Goal: Task Accomplishment & Management: Use online tool/utility

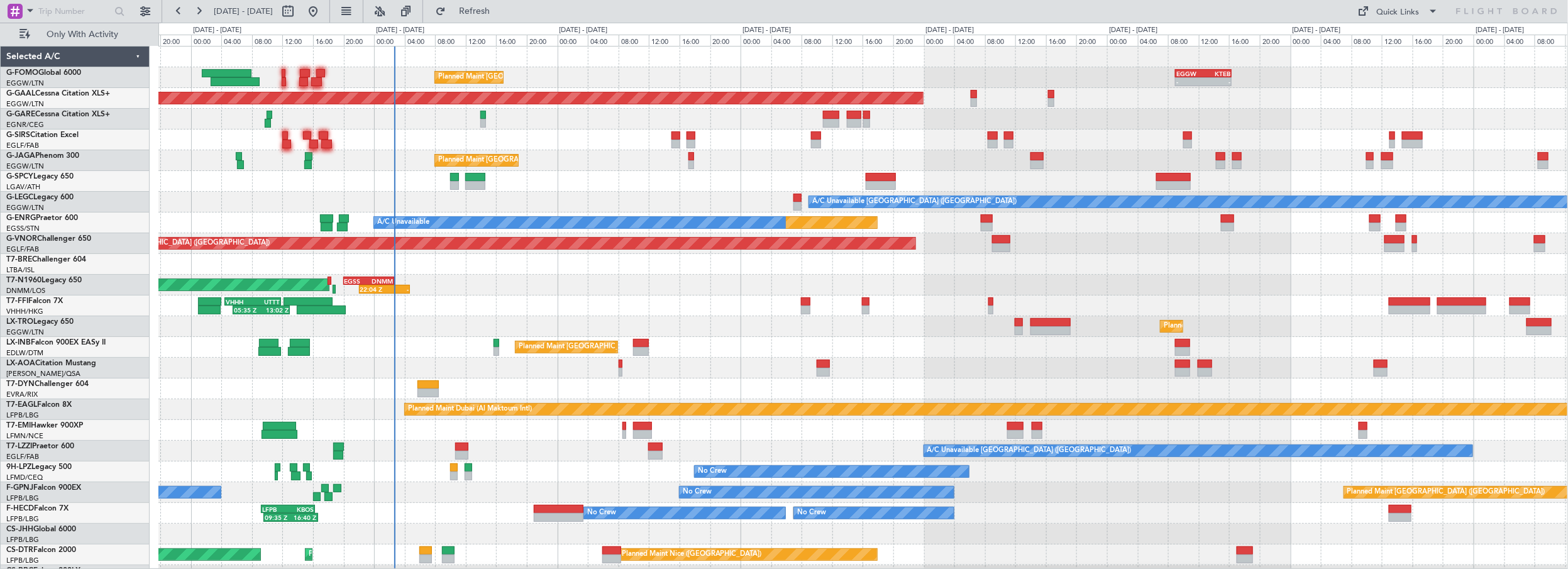
click at [513, 394] on div "Planned Maint [GEOGRAPHIC_DATA] ([GEOGRAPHIC_DATA]) - - EGGW 09:00 Z KTEB 16:20…" at bounding box center [863, 315] width 1410 height 539
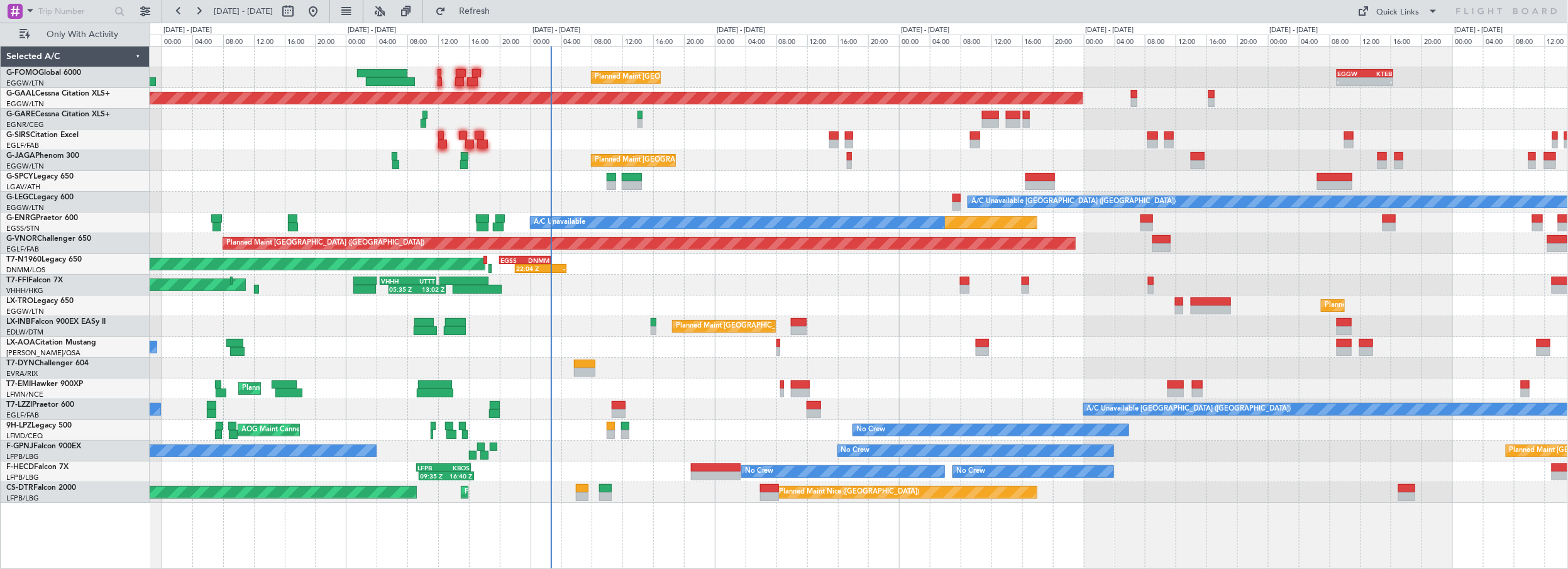
click at [756, 174] on div "Planned Maint [GEOGRAPHIC_DATA] ([GEOGRAPHIC_DATA]) - - EGGW 09:00 Z KTEB 16:20…" at bounding box center [859, 274] width 1418 height 456
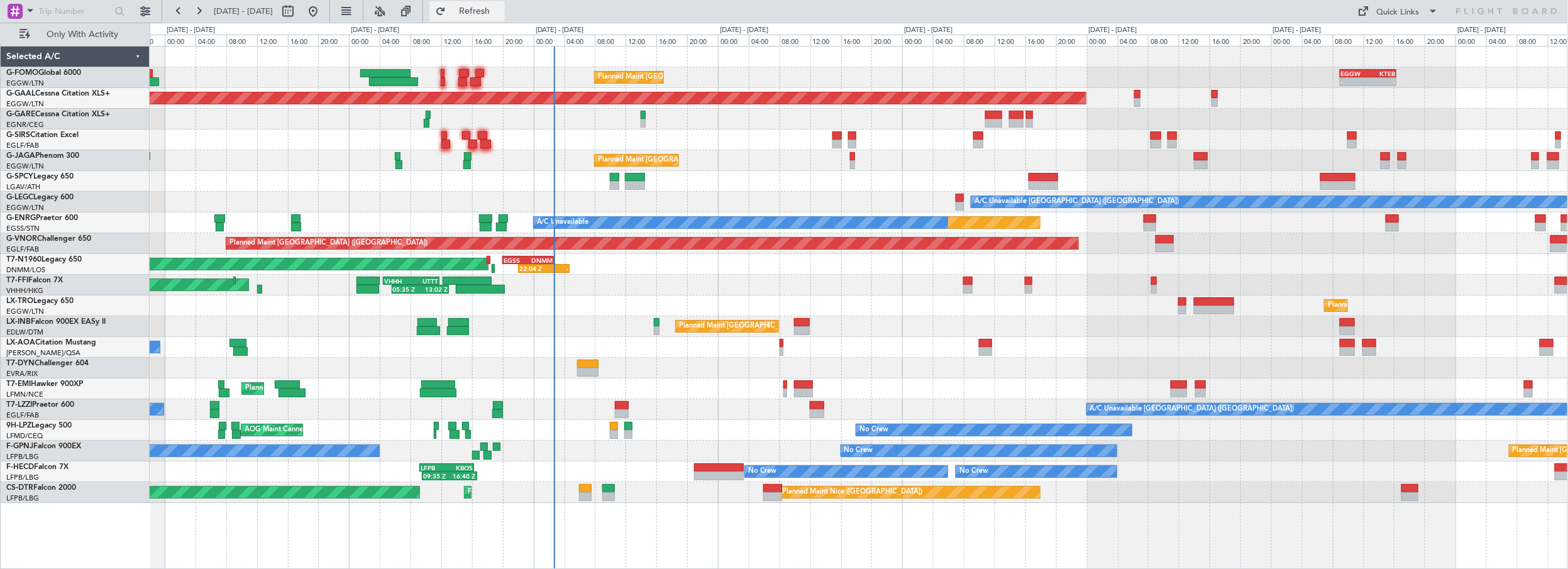
click at [501, 7] on span "Refresh" at bounding box center [474, 12] width 52 height 9
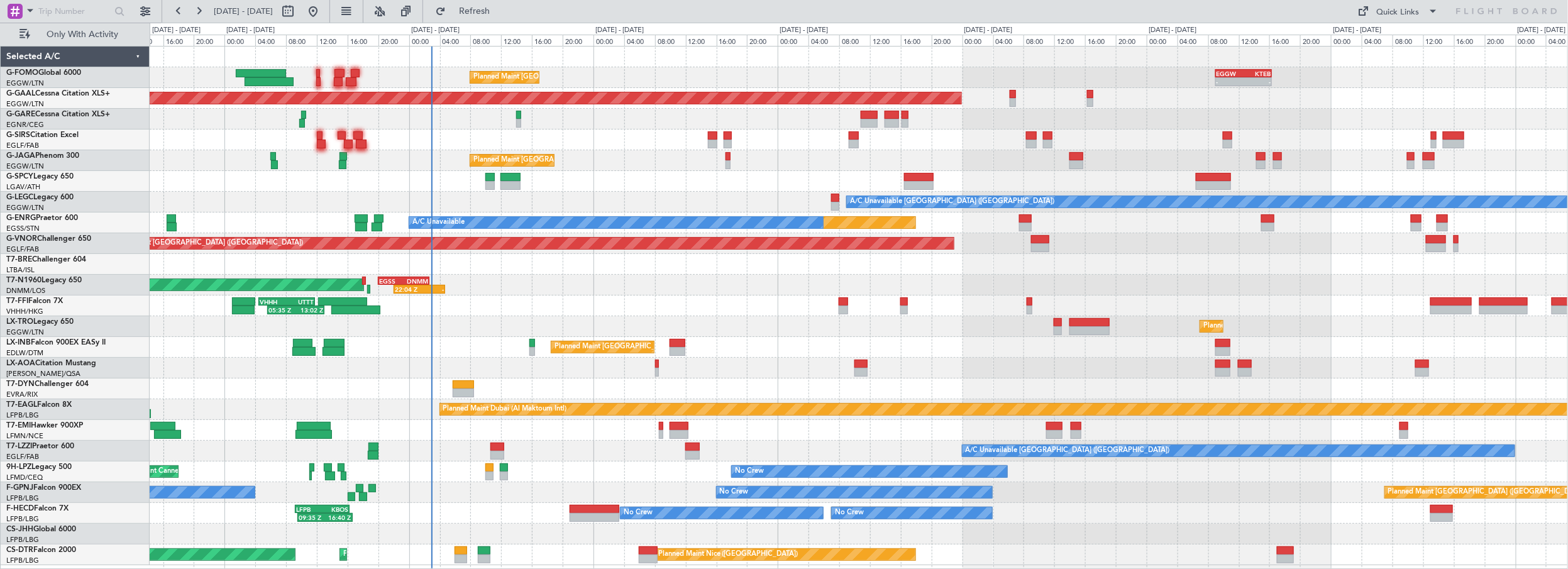
click at [669, 179] on div "Planned Maint [GEOGRAPHIC_DATA] ([GEOGRAPHIC_DATA]) - - EGGW 09:00 Z KTEB 16:20…" at bounding box center [859, 305] width 1418 height 518
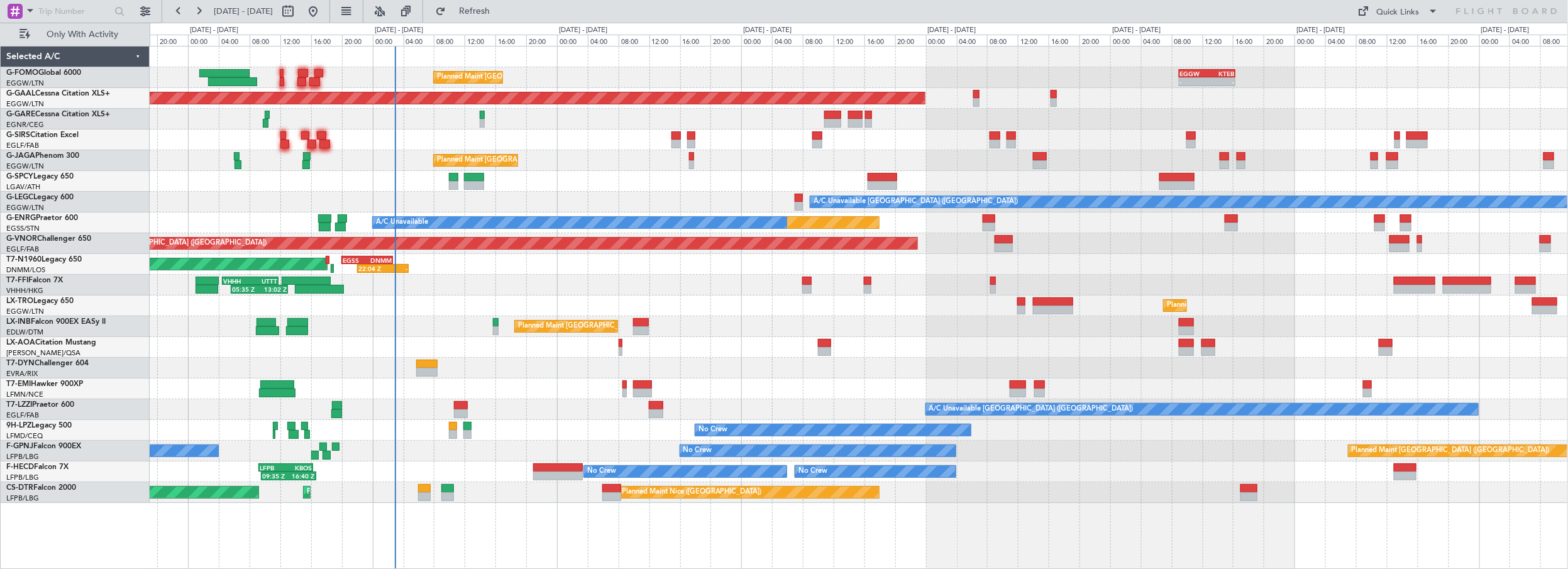
click at [600, 197] on div "Planned Maint [GEOGRAPHIC_DATA] ([GEOGRAPHIC_DATA]) - - EGGW 09:00 Z KTEB 16:20…" at bounding box center [859, 274] width 1418 height 456
click at [594, 127] on div at bounding box center [859, 118] width 1418 height 21
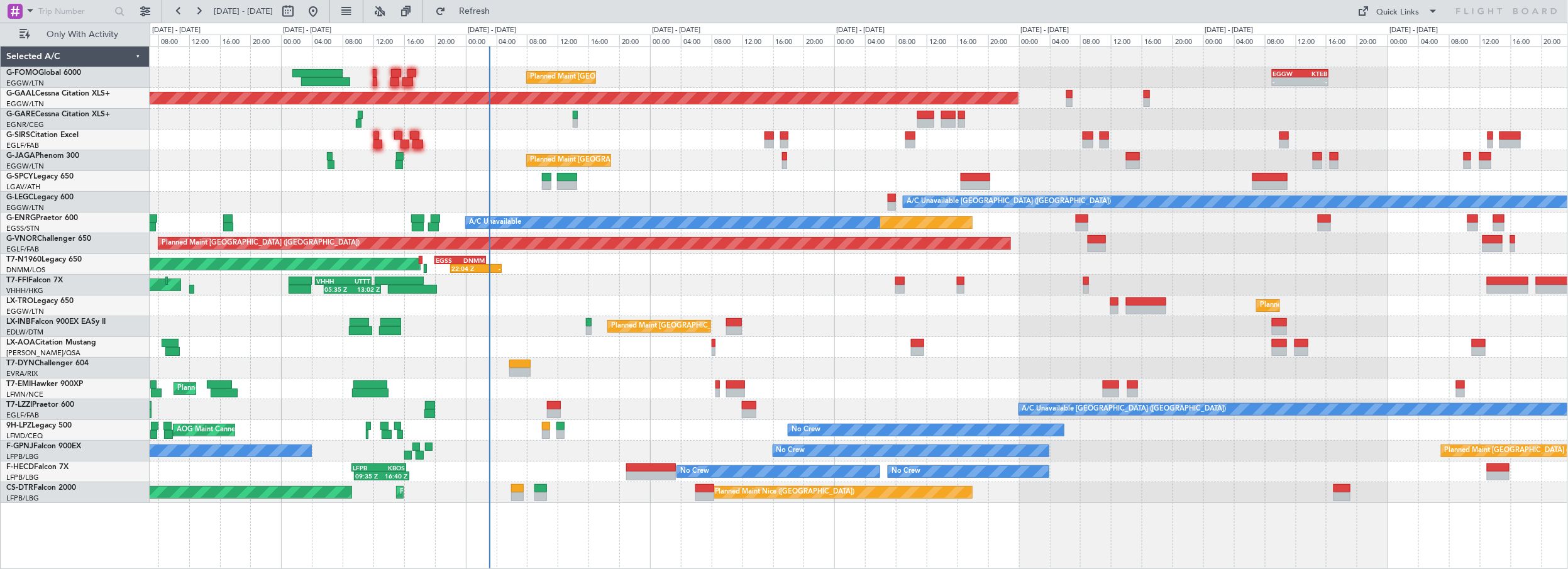
click at [639, 177] on div "Planned Maint [GEOGRAPHIC_DATA] ([GEOGRAPHIC_DATA]) - - EGGW 09:00 Z KTEB 16:20…" at bounding box center [859, 274] width 1418 height 456
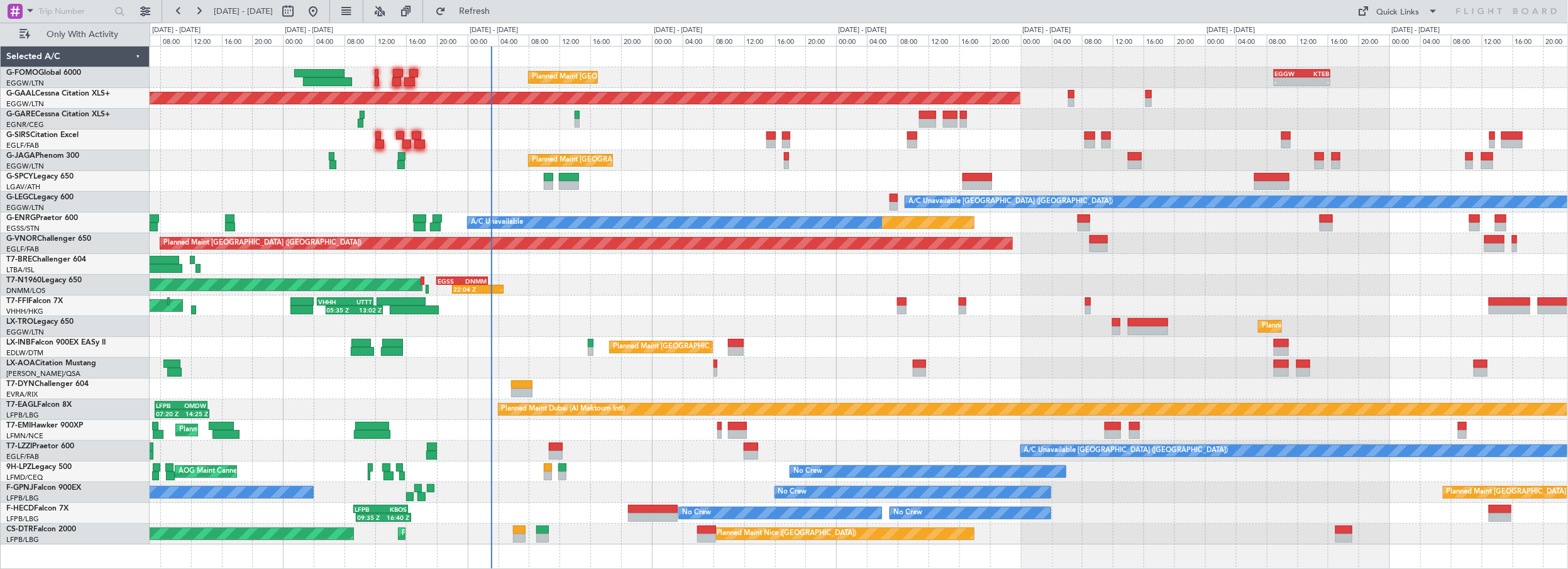
click at [671, 154] on div "Planned Maint [GEOGRAPHIC_DATA] ([GEOGRAPHIC_DATA])" at bounding box center [859, 160] width 1418 height 21
click at [501, 7] on span "Refresh" at bounding box center [474, 12] width 52 height 9
click at [673, 154] on div "Planned Maint [GEOGRAPHIC_DATA] ([GEOGRAPHIC_DATA])" at bounding box center [859, 160] width 1418 height 21
click at [496, 9] on span "Refresh" at bounding box center [474, 12] width 52 height 9
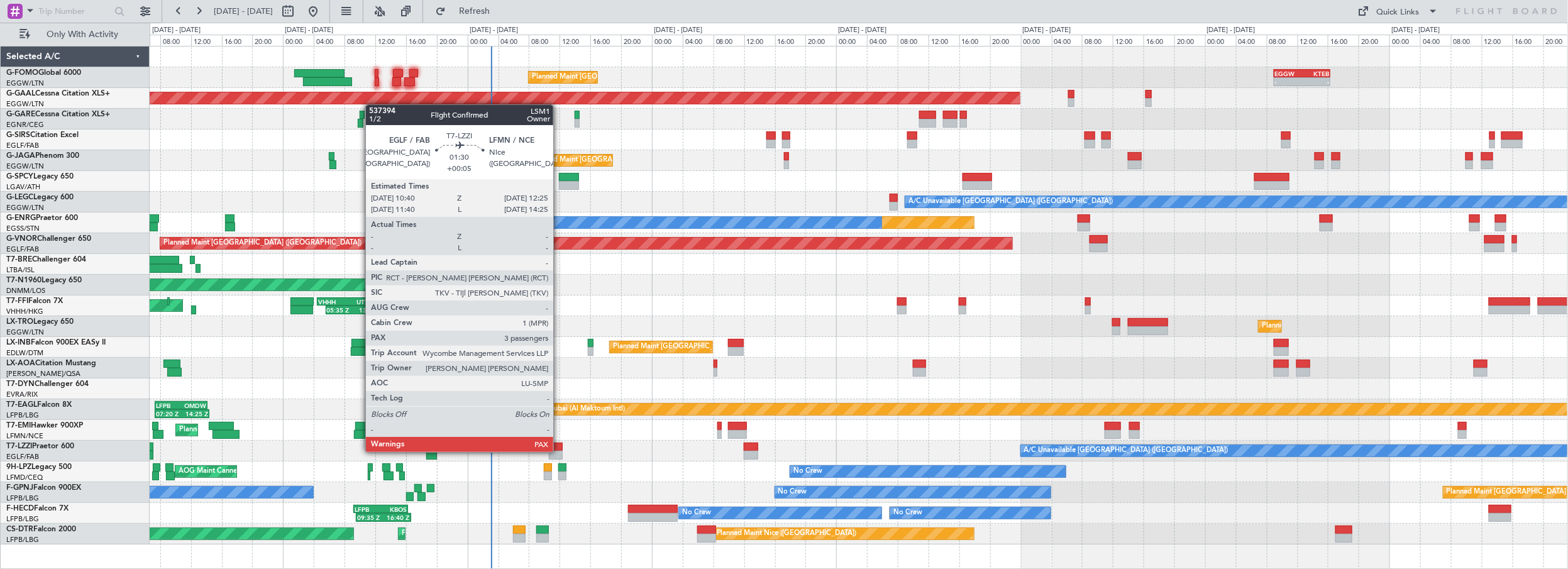
click at [559, 451] on div at bounding box center [555, 455] width 14 height 9
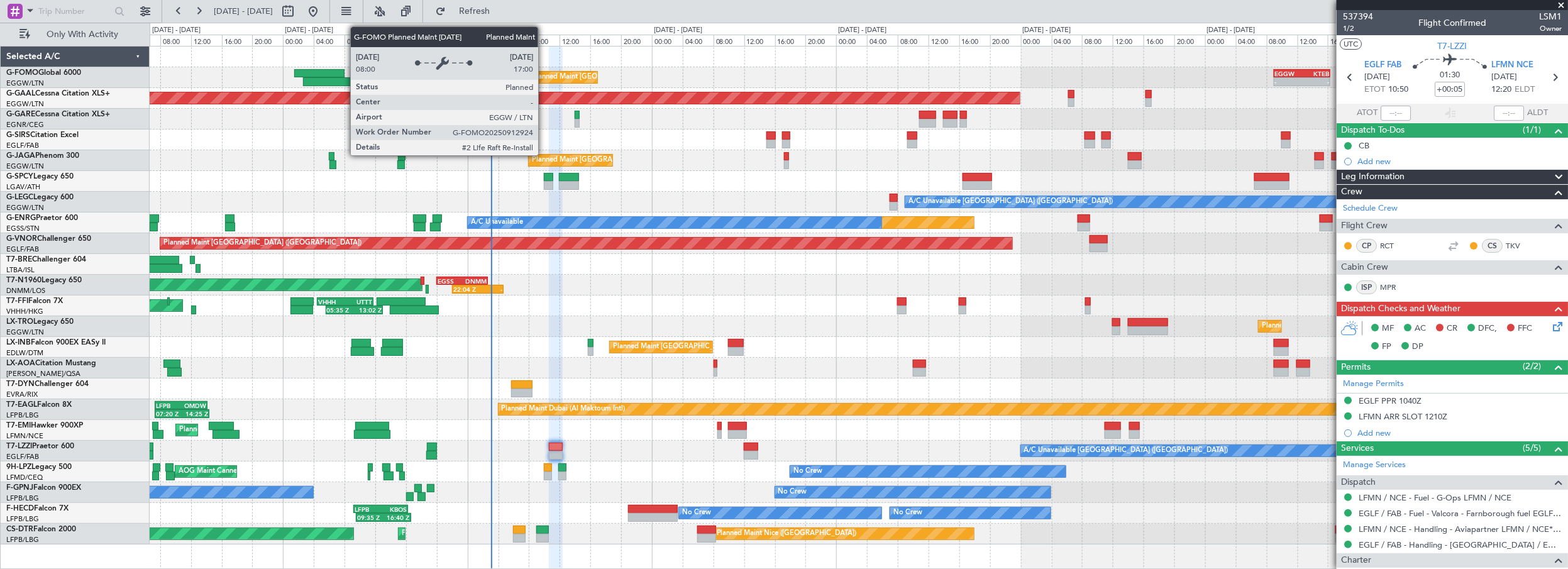
click at [544, 78] on div "Planned Maint [GEOGRAPHIC_DATA] ([GEOGRAPHIC_DATA])" at bounding box center [631, 77] width 198 height 19
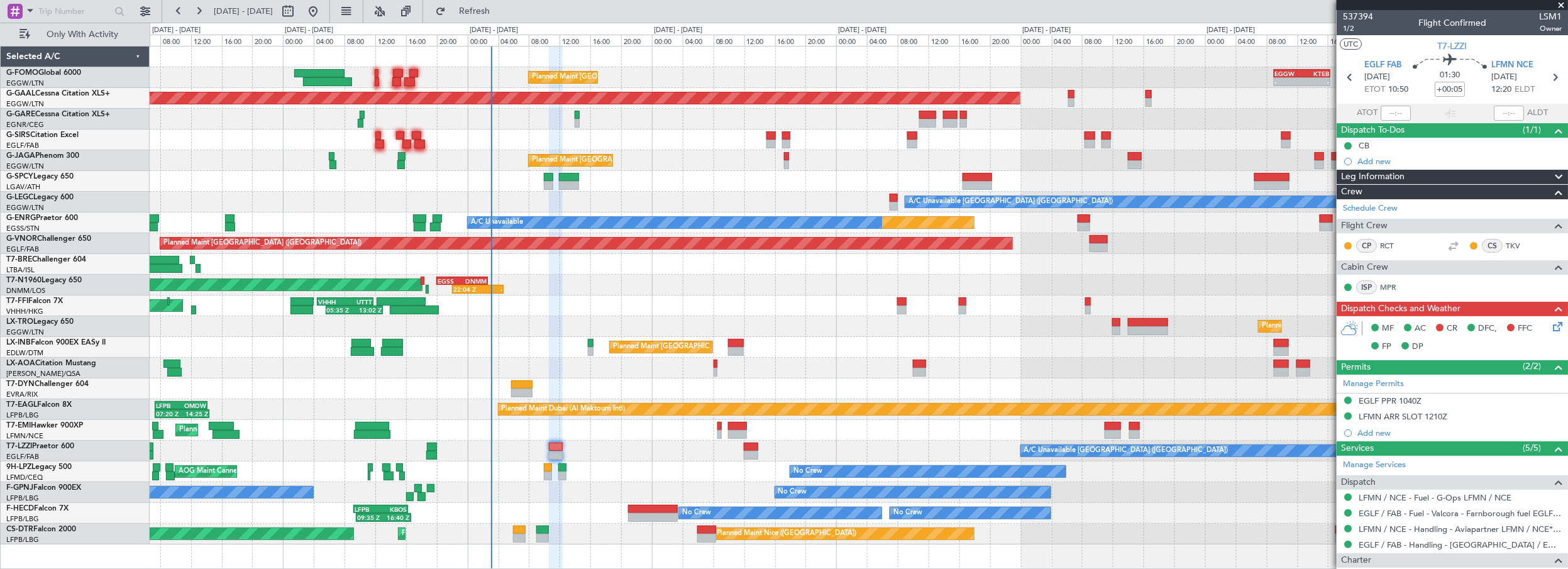
click at [696, 204] on div "Planned Maint [GEOGRAPHIC_DATA] ([GEOGRAPHIC_DATA]) - - EGGW 09:00 Z KTEB 16:20…" at bounding box center [859, 294] width 1418 height 498
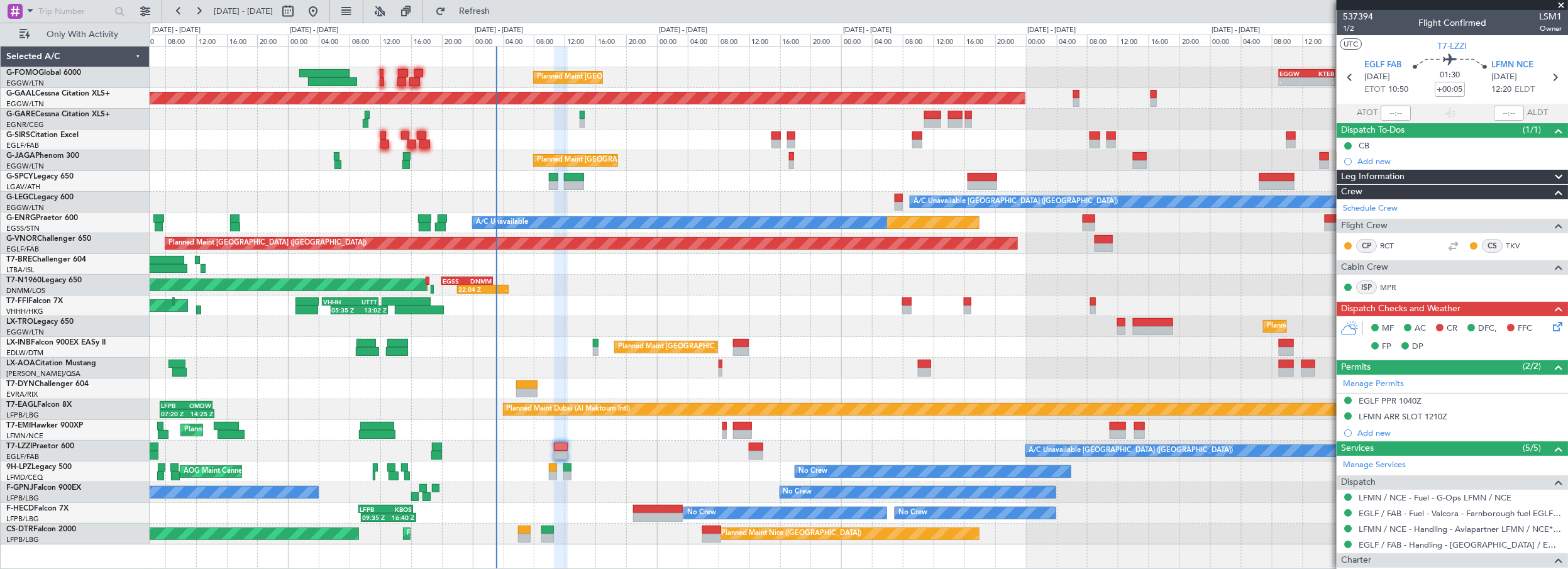
click at [693, 152] on div "Planned Maint [GEOGRAPHIC_DATA] ([GEOGRAPHIC_DATA])" at bounding box center [859, 160] width 1418 height 21
click at [494, 16] on button "Refresh" at bounding box center [466, 11] width 75 height 20
click at [1560, 5] on div at bounding box center [1452, 5] width 231 height 10
click at [1562, 3] on div at bounding box center [1452, 5] width 231 height 10
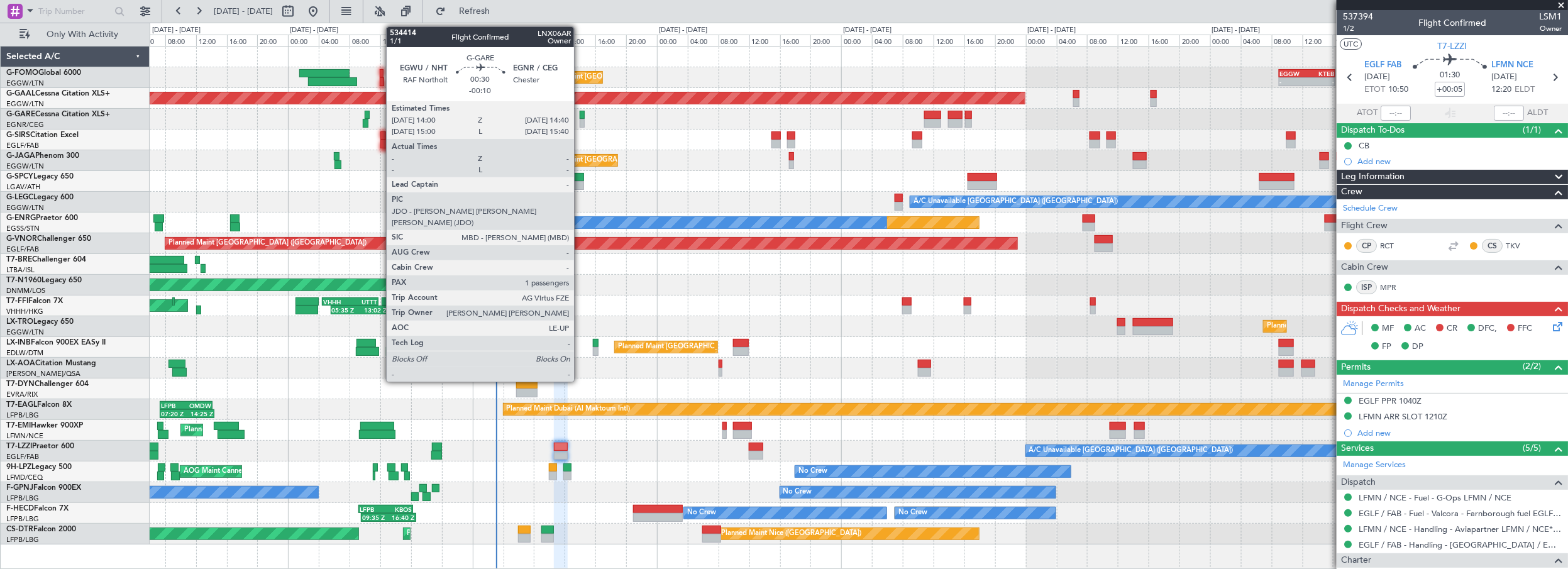
click at [580, 115] on div at bounding box center [582, 115] width 5 height 9
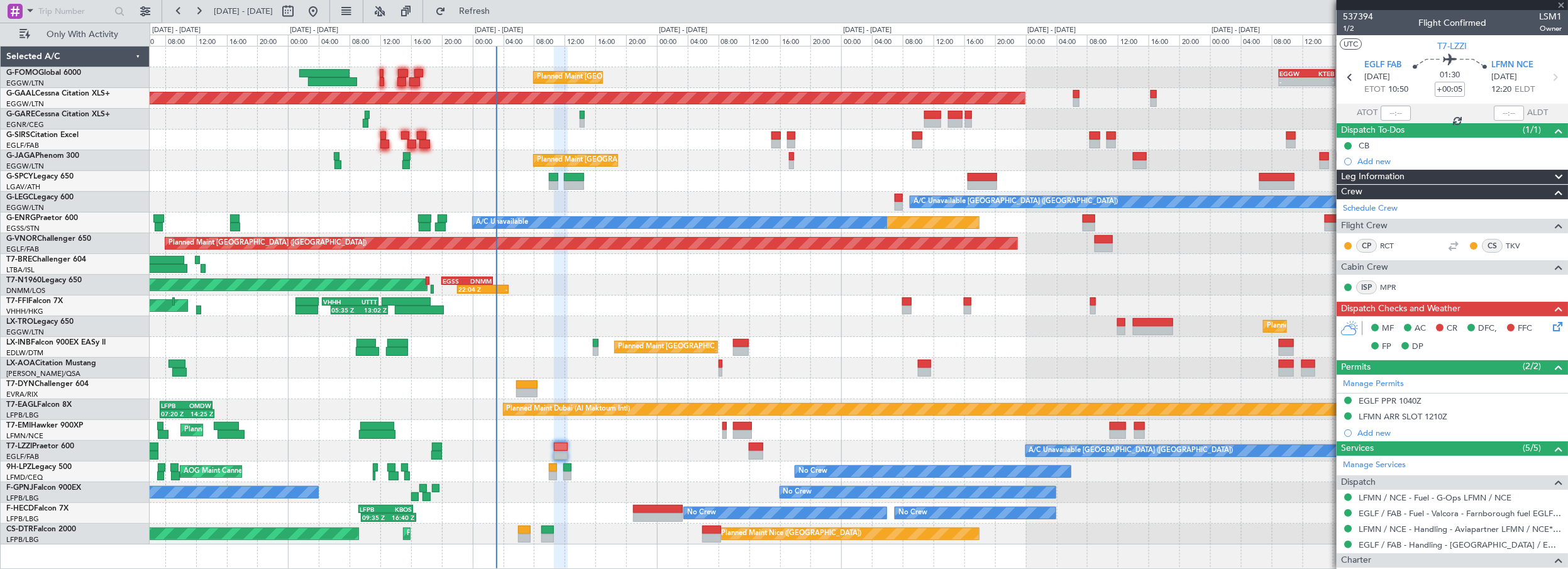
type input "-00:10"
type input "1"
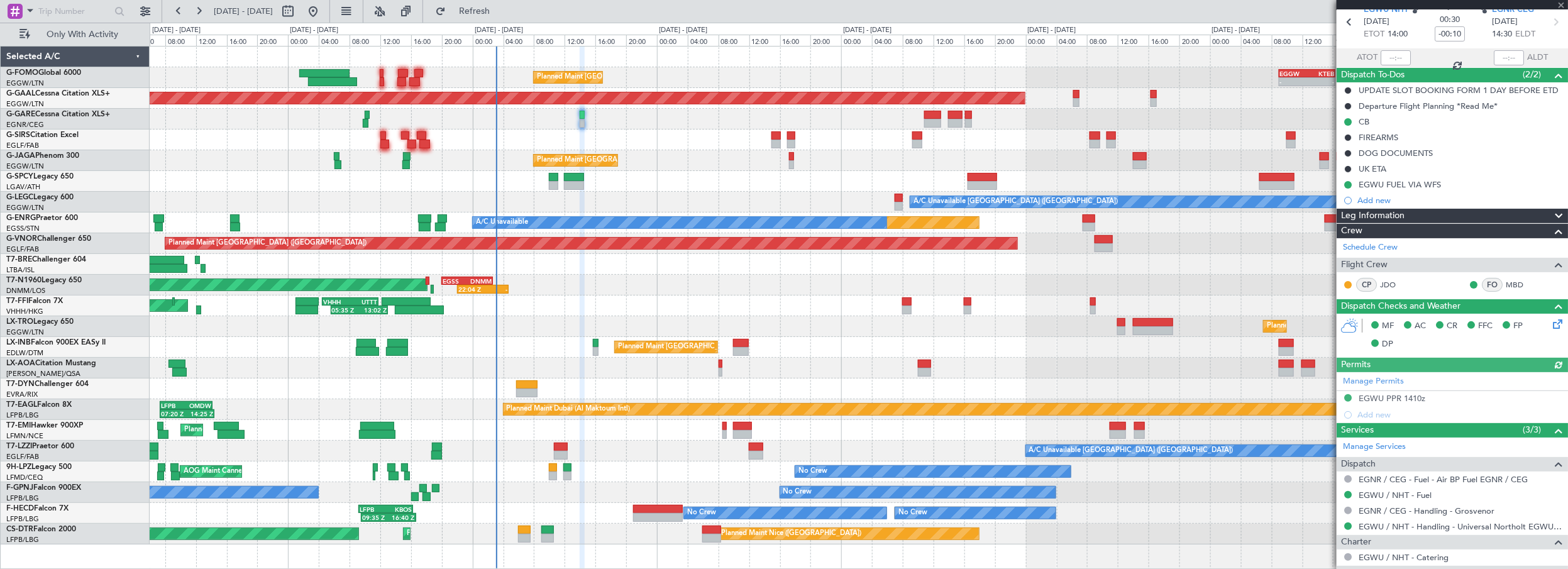
scroll to position [190, 0]
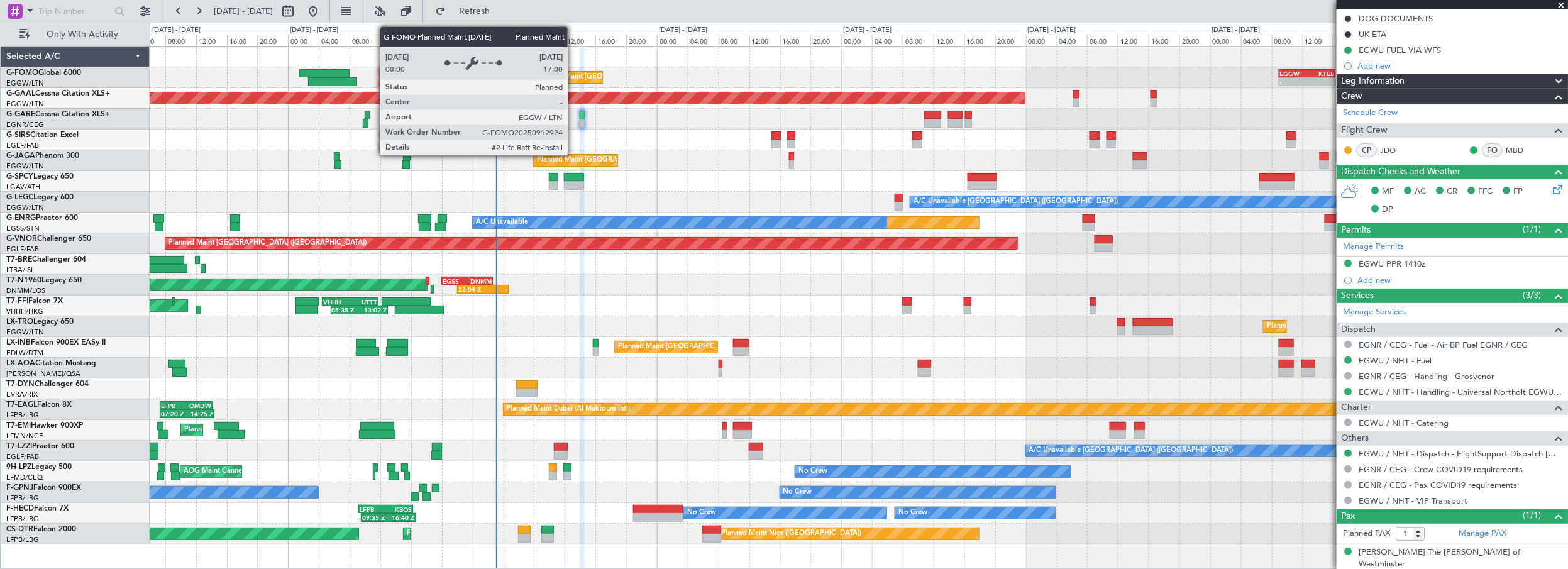
click at [577, 70] on div "Planned Maint [GEOGRAPHIC_DATA] ([GEOGRAPHIC_DATA])" at bounding box center [635, 77] width 198 height 19
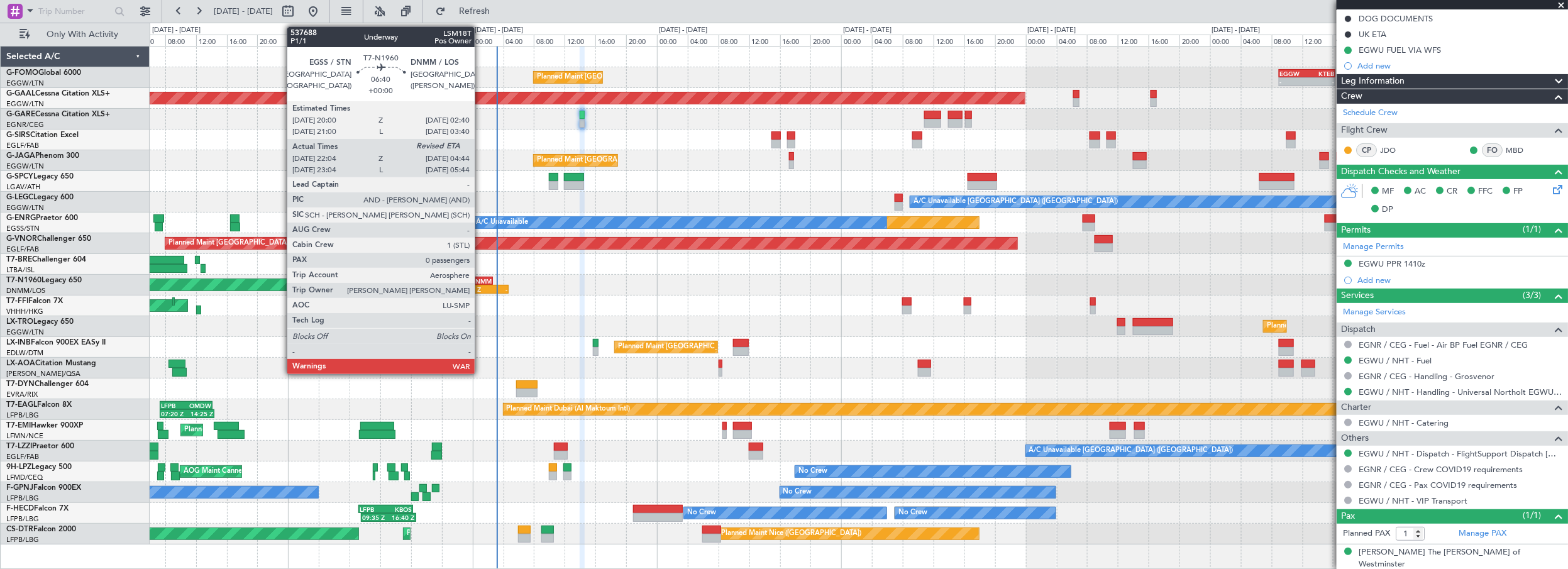
click at [481, 288] on div "22:04 Z" at bounding box center [470, 289] width 24 height 7
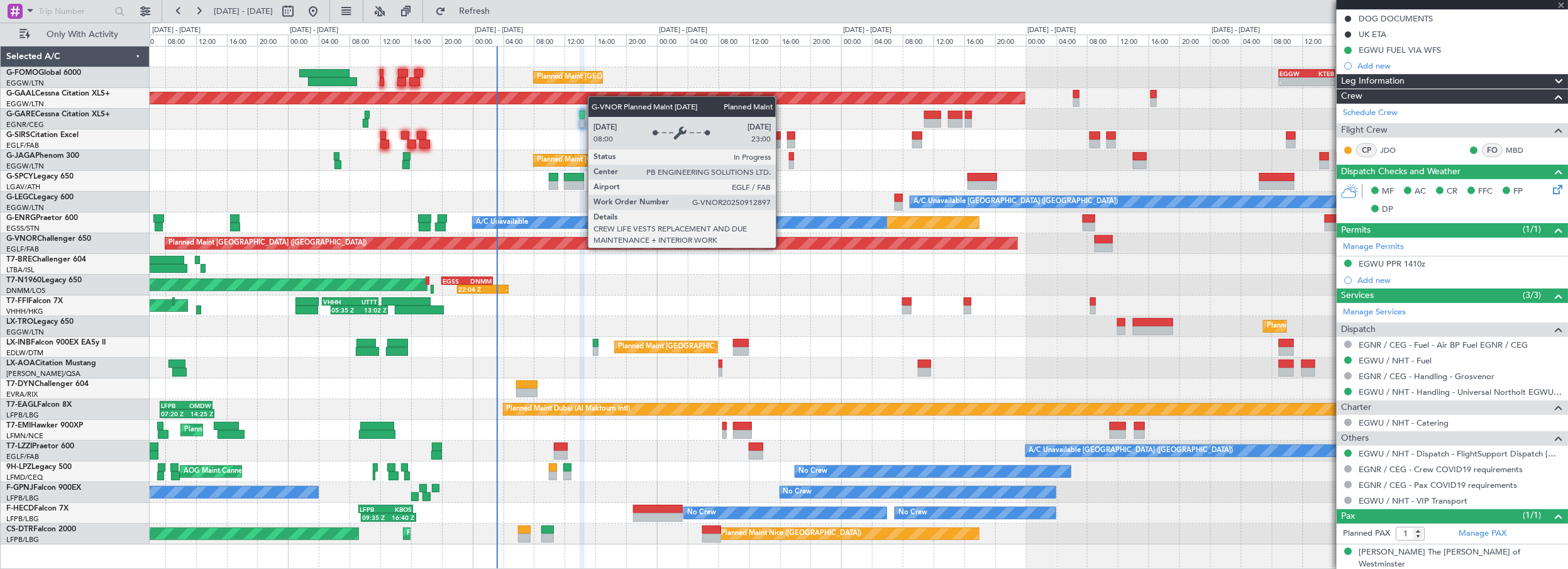
type input "22:04"
type input "0"
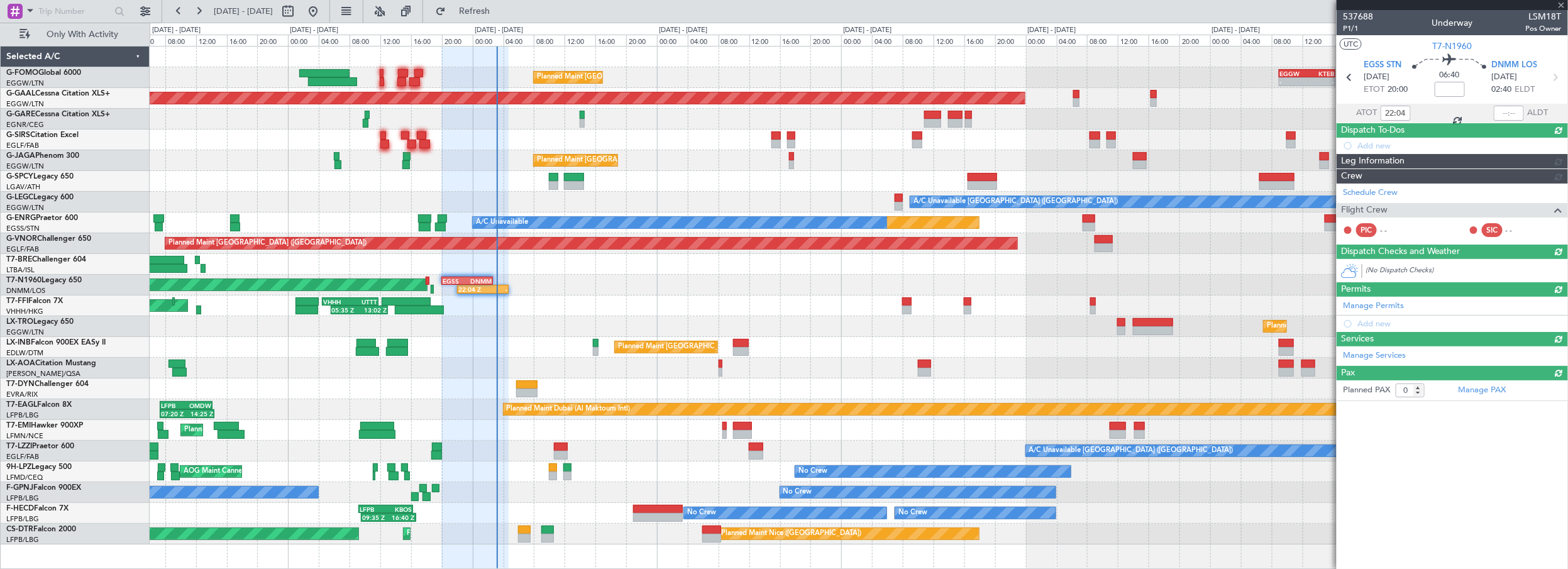
scroll to position [0, 0]
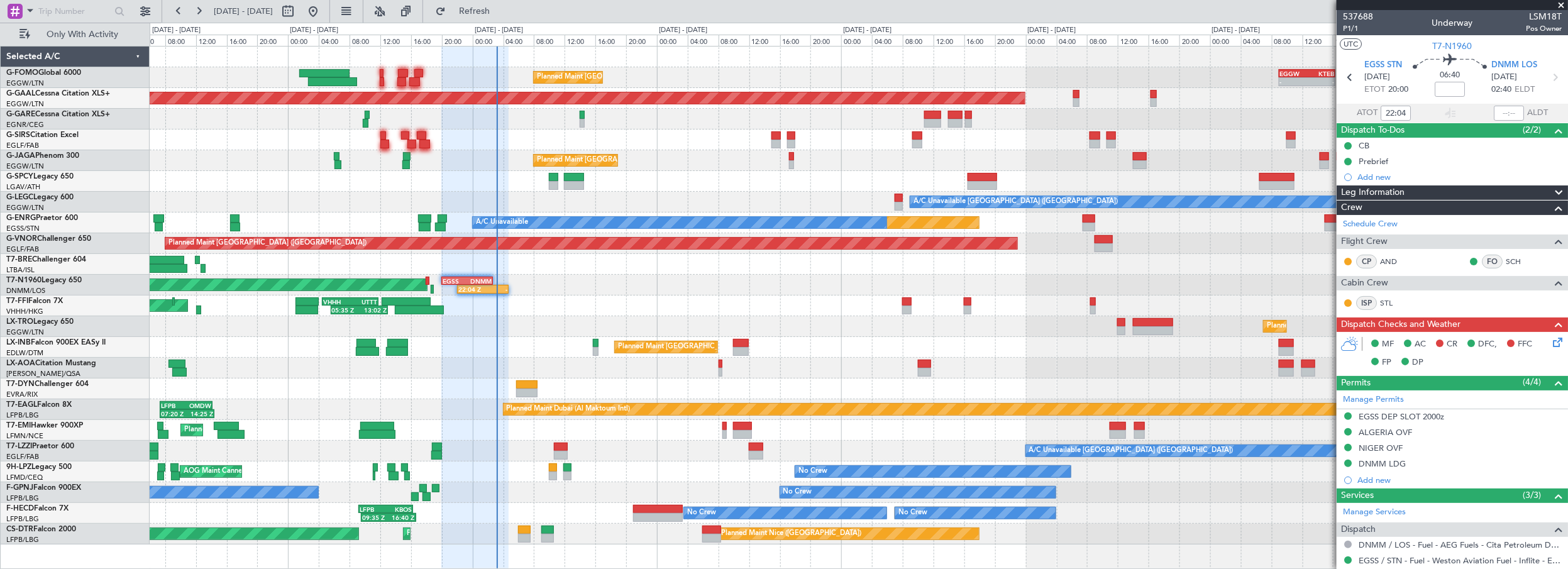
click at [578, 311] on div "Planned Maint Tianjin ([GEOGRAPHIC_DATA]) 05:35 Z 13:02 Z VHHH 04:30 Z UTTT 11:…" at bounding box center [859, 305] width 1418 height 21
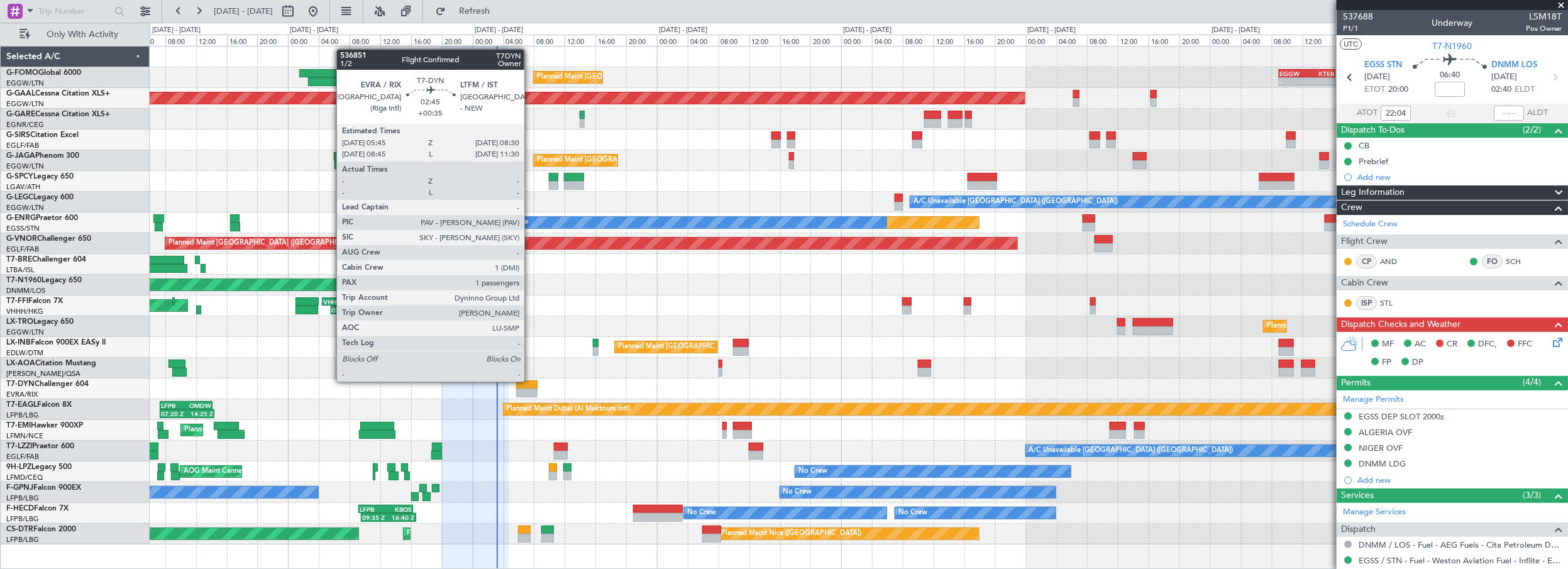
click at [530, 380] on div at bounding box center [527, 385] width 22 height 9
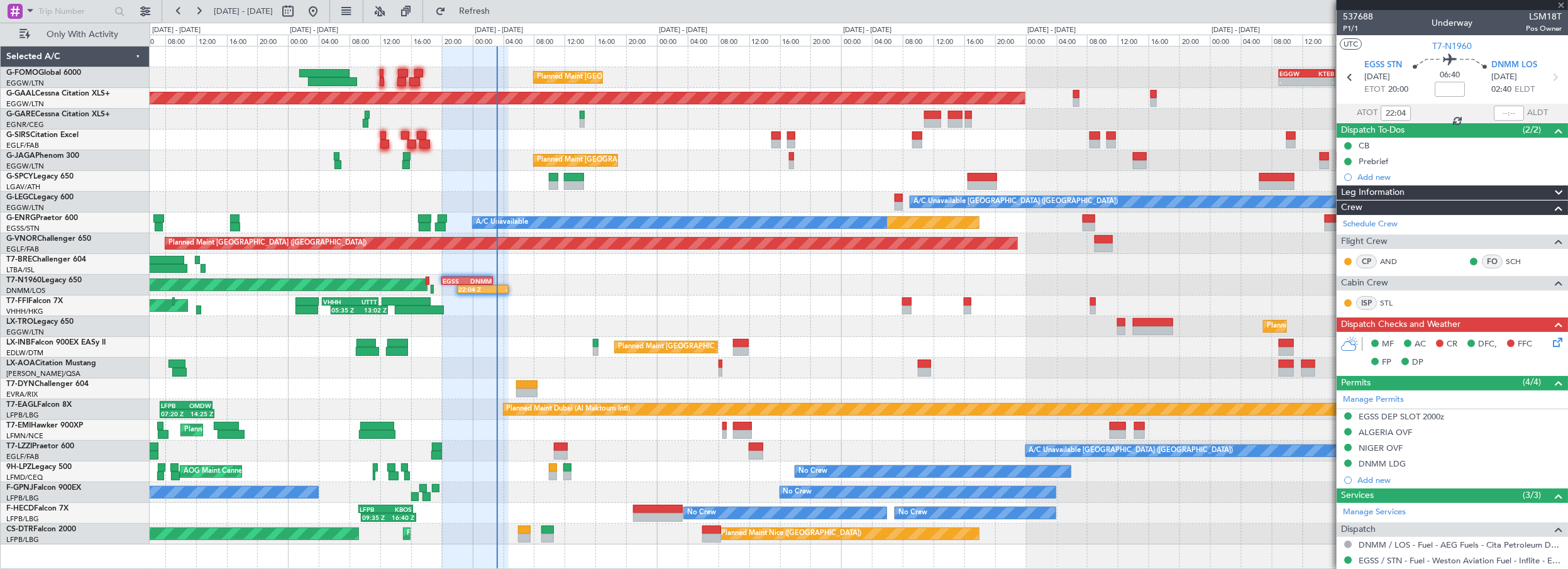
type input "+00:35"
type input "1"
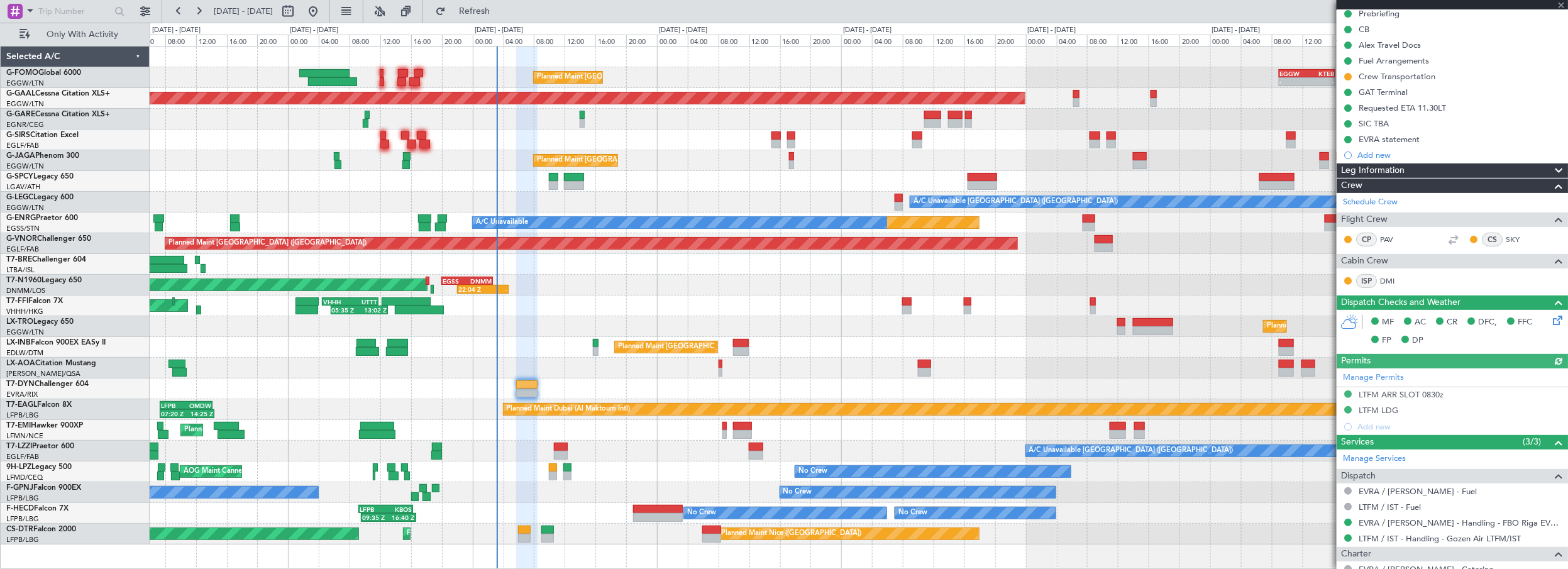
scroll to position [247, 0]
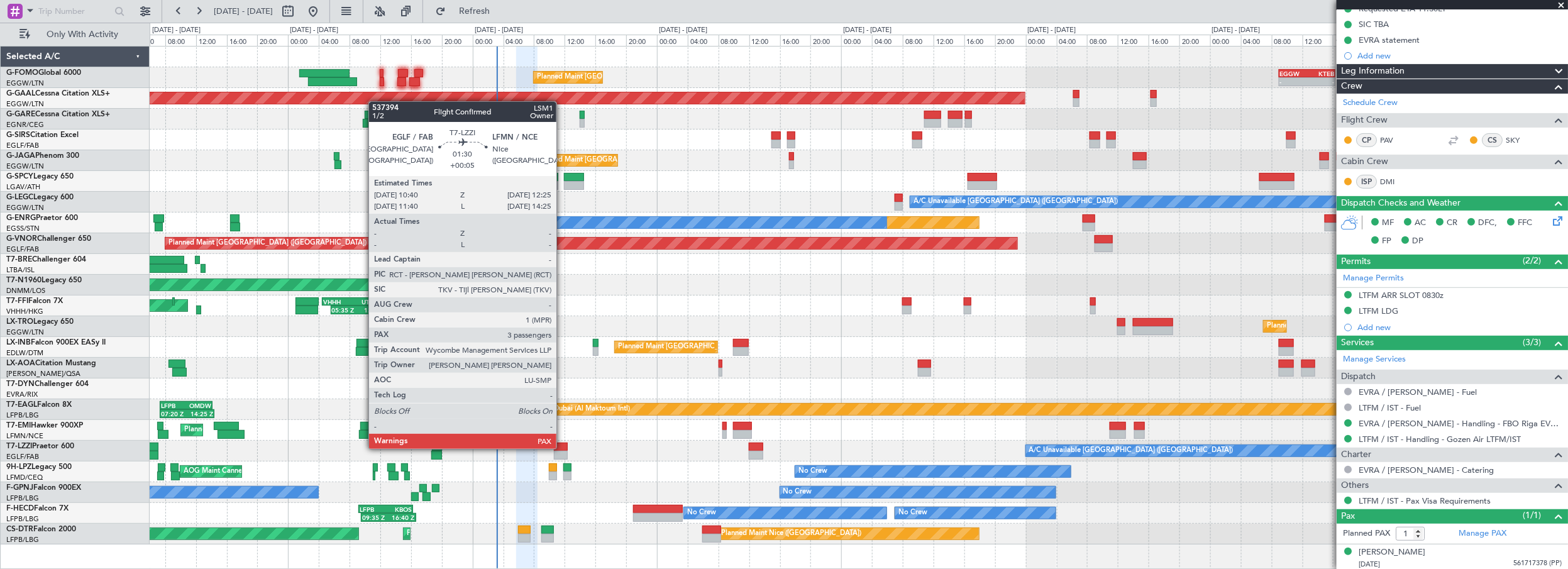
click at [563, 447] on div at bounding box center [560, 447] width 14 height 9
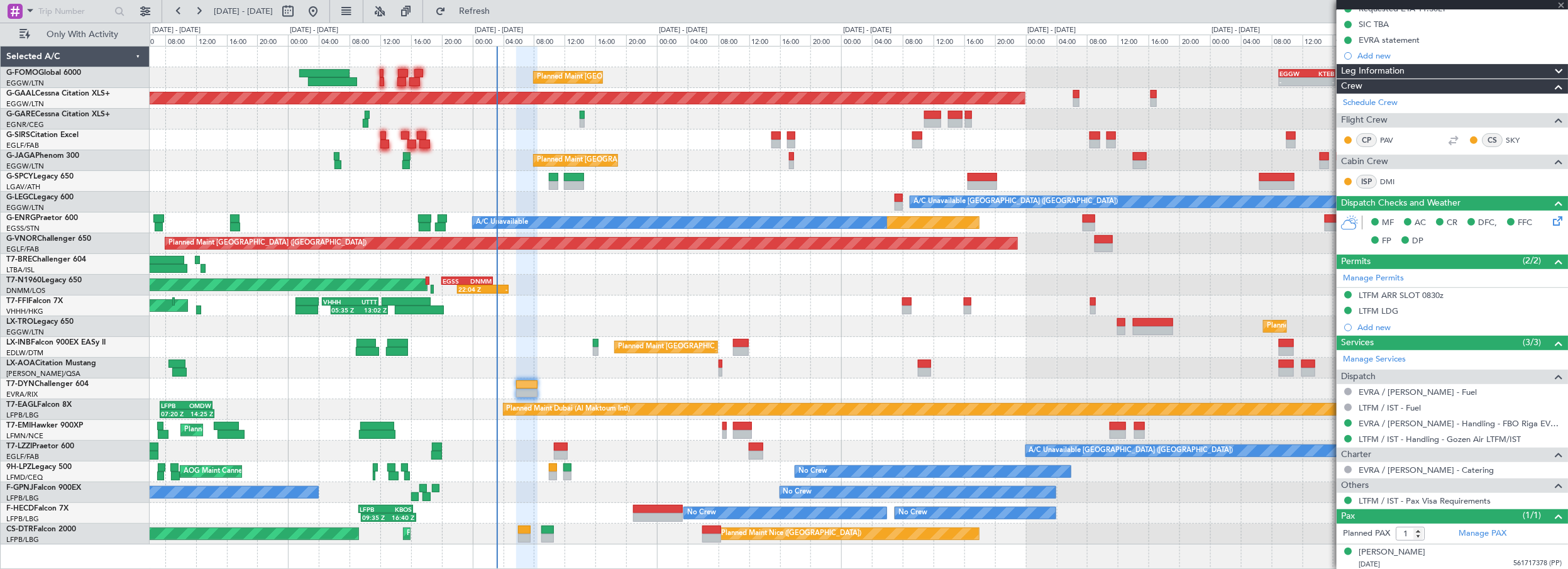
type input "+00:05"
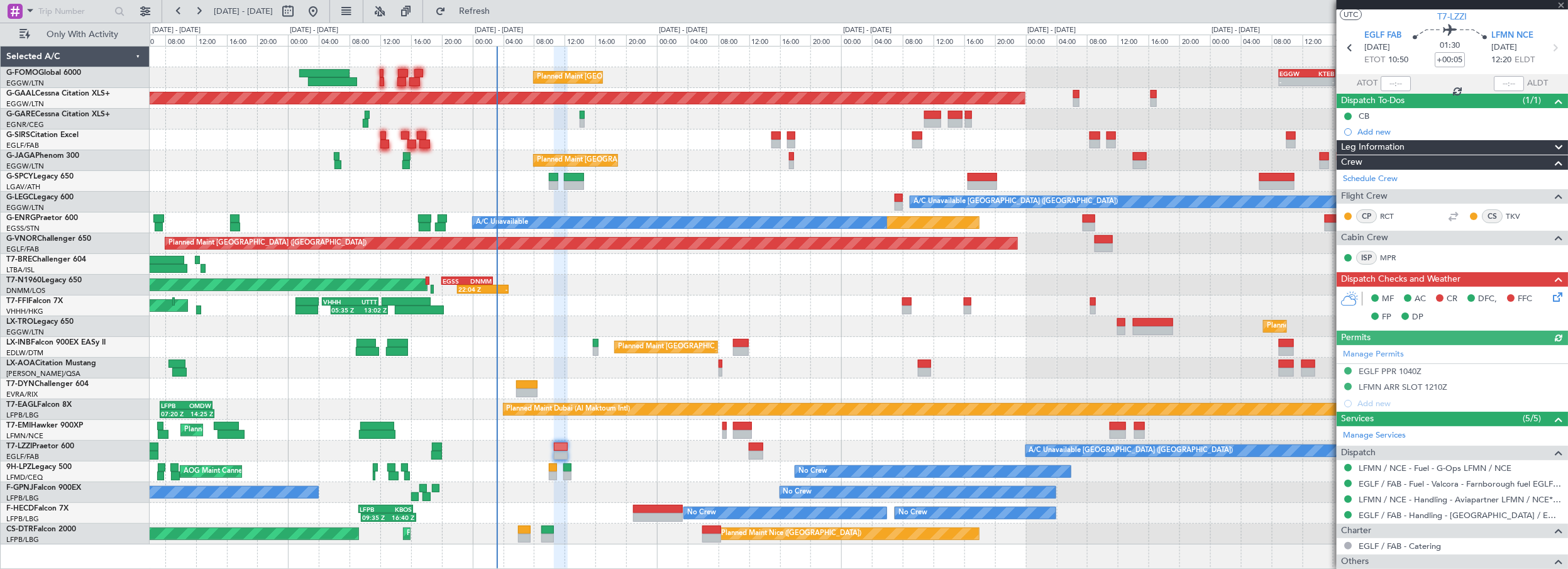
scroll to position [0, 0]
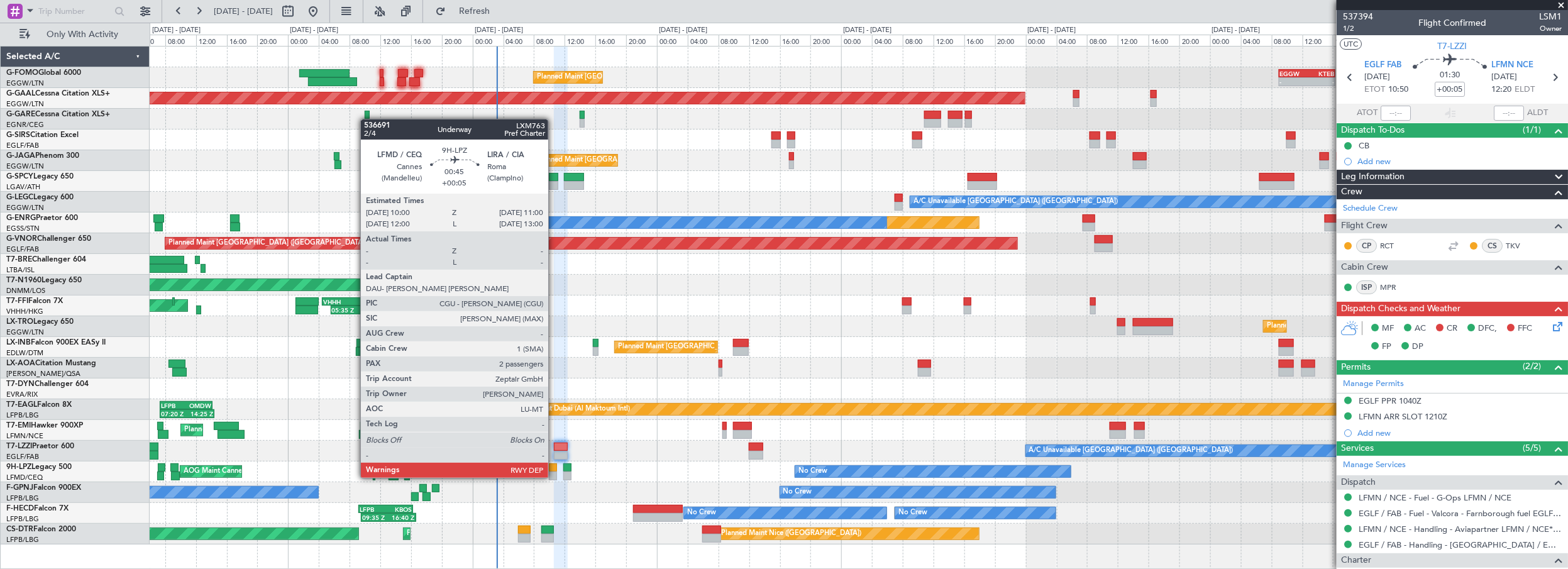
click at [555, 465] on div at bounding box center [552, 468] width 8 height 9
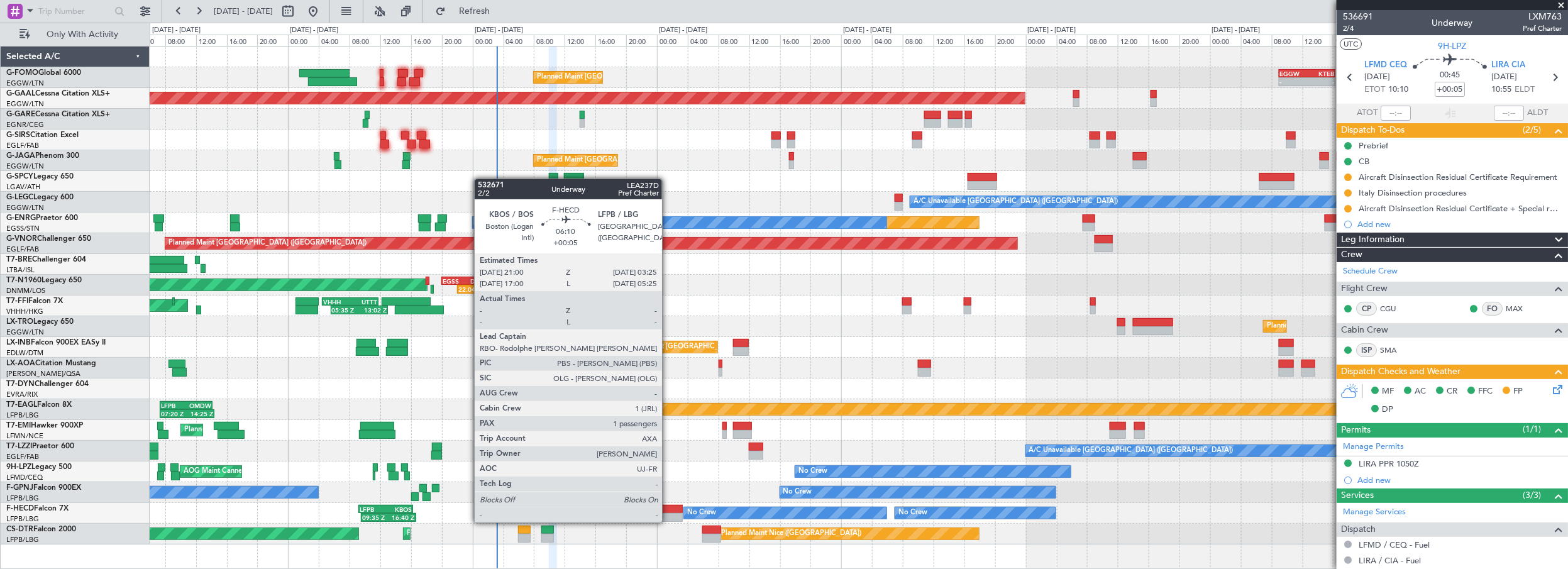
click at [668, 508] on div at bounding box center [658, 509] width 50 height 9
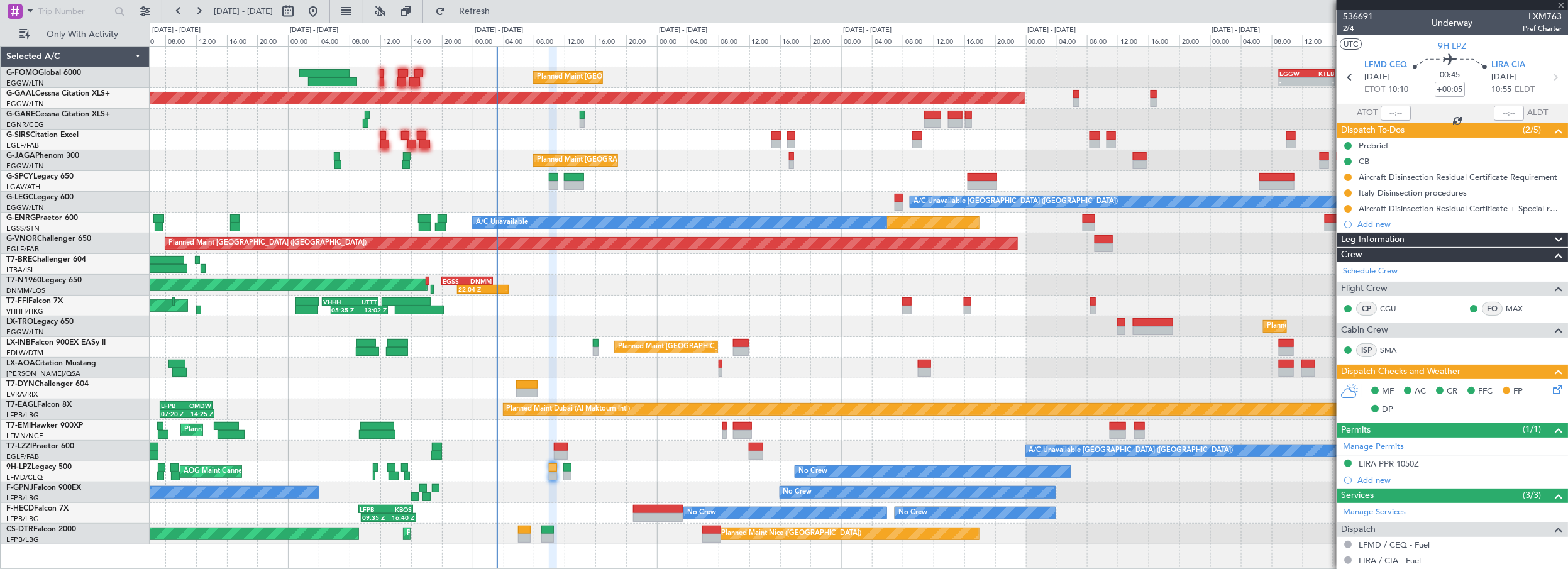
type input "1"
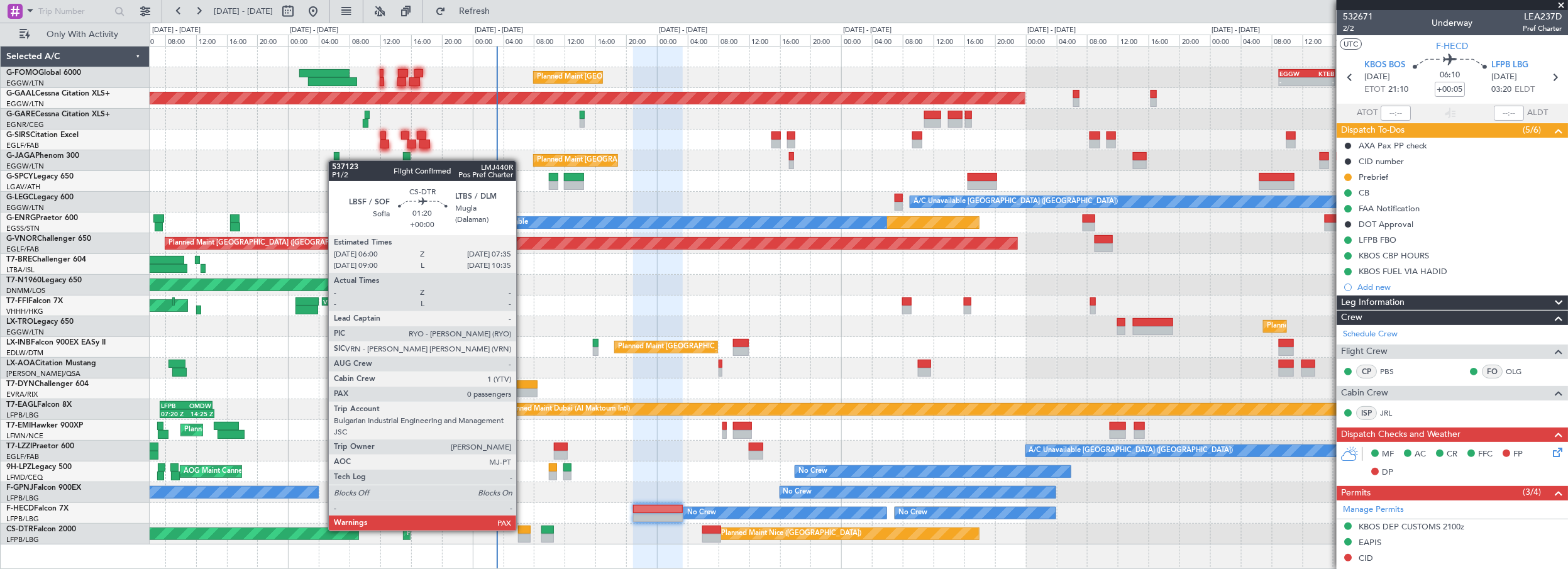
click at [522, 529] on div at bounding box center [524, 530] width 13 height 9
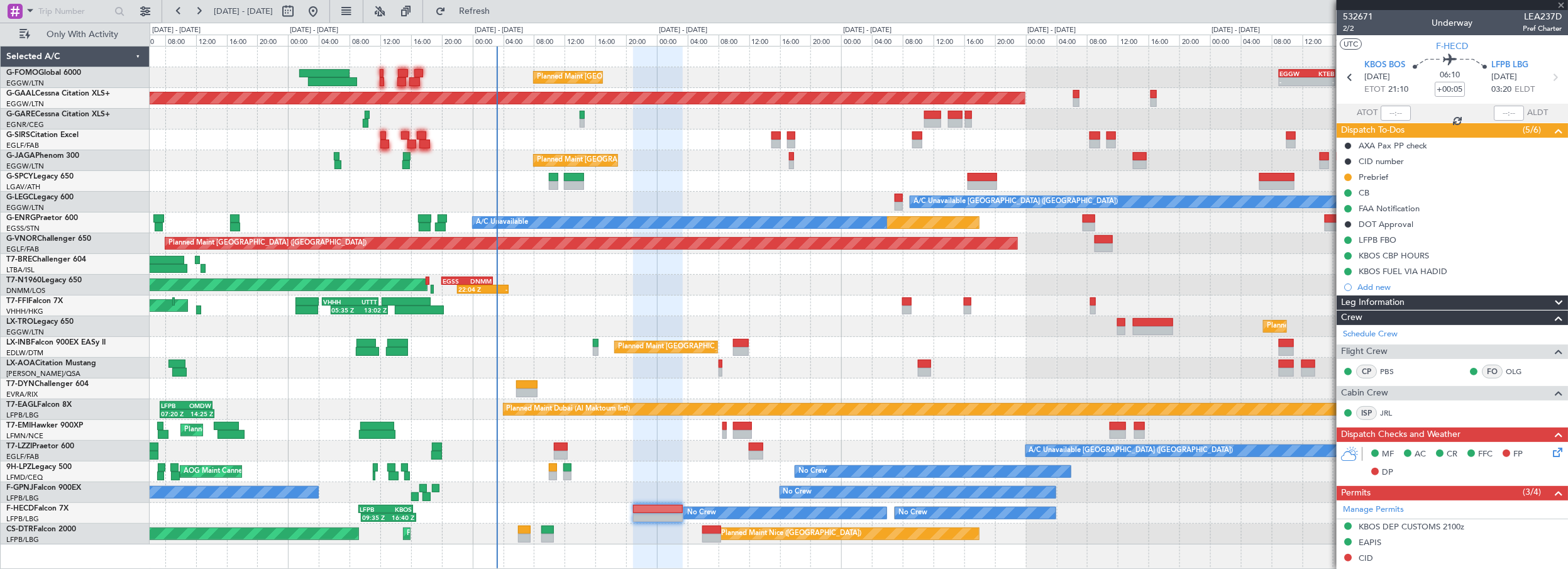
type input "0"
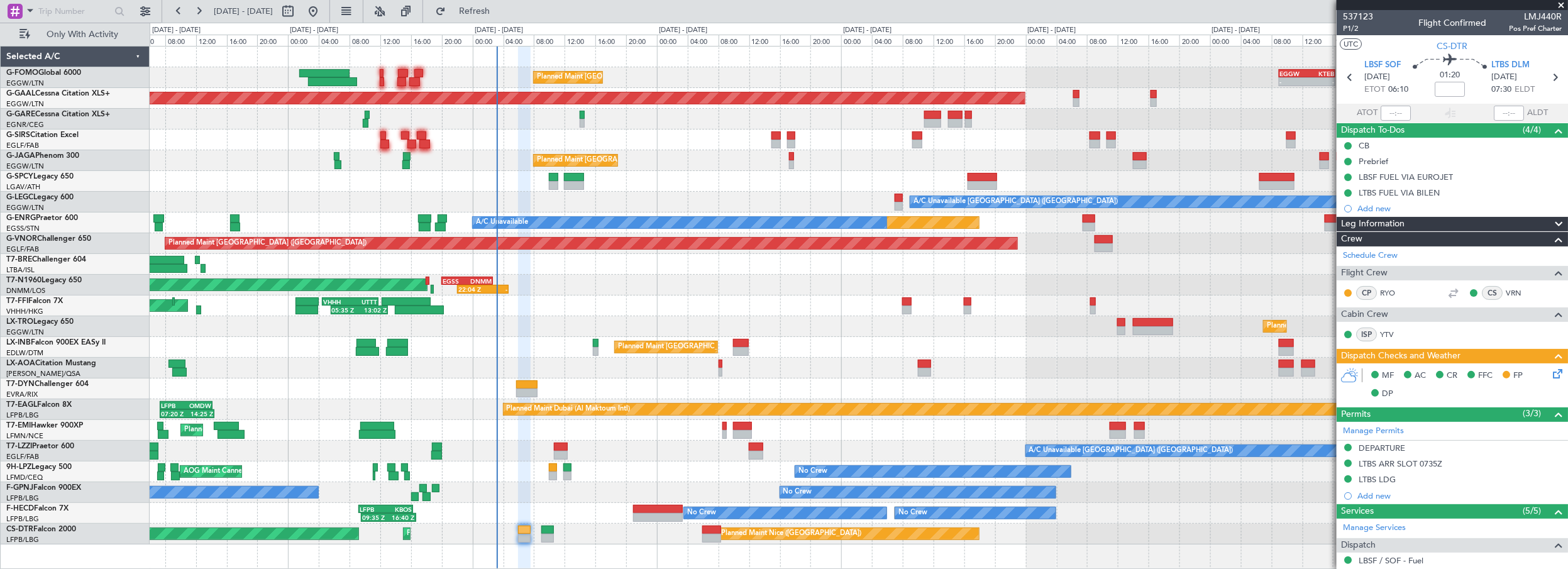
click at [598, 503] on div "Planned Maint [GEOGRAPHIC_DATA] ([GEOGRAPHIC_DATA]) No Crew No Crew 09:35 Z 16:…" at bounding box center [859, 513] width 1418 height 21
